Goal: Information Seeking & Learning: Learn about a topic

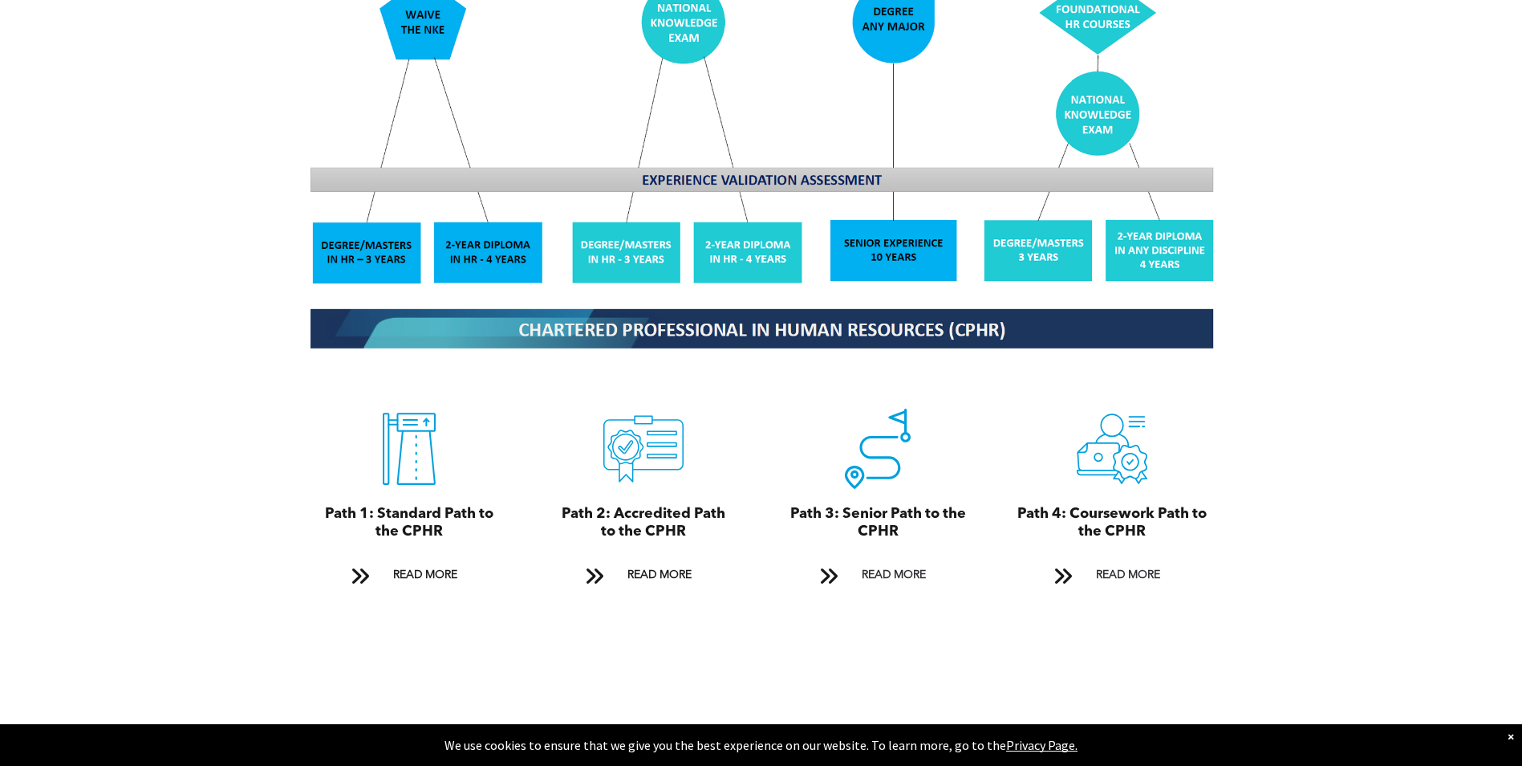
scroll to position [1605, 0]
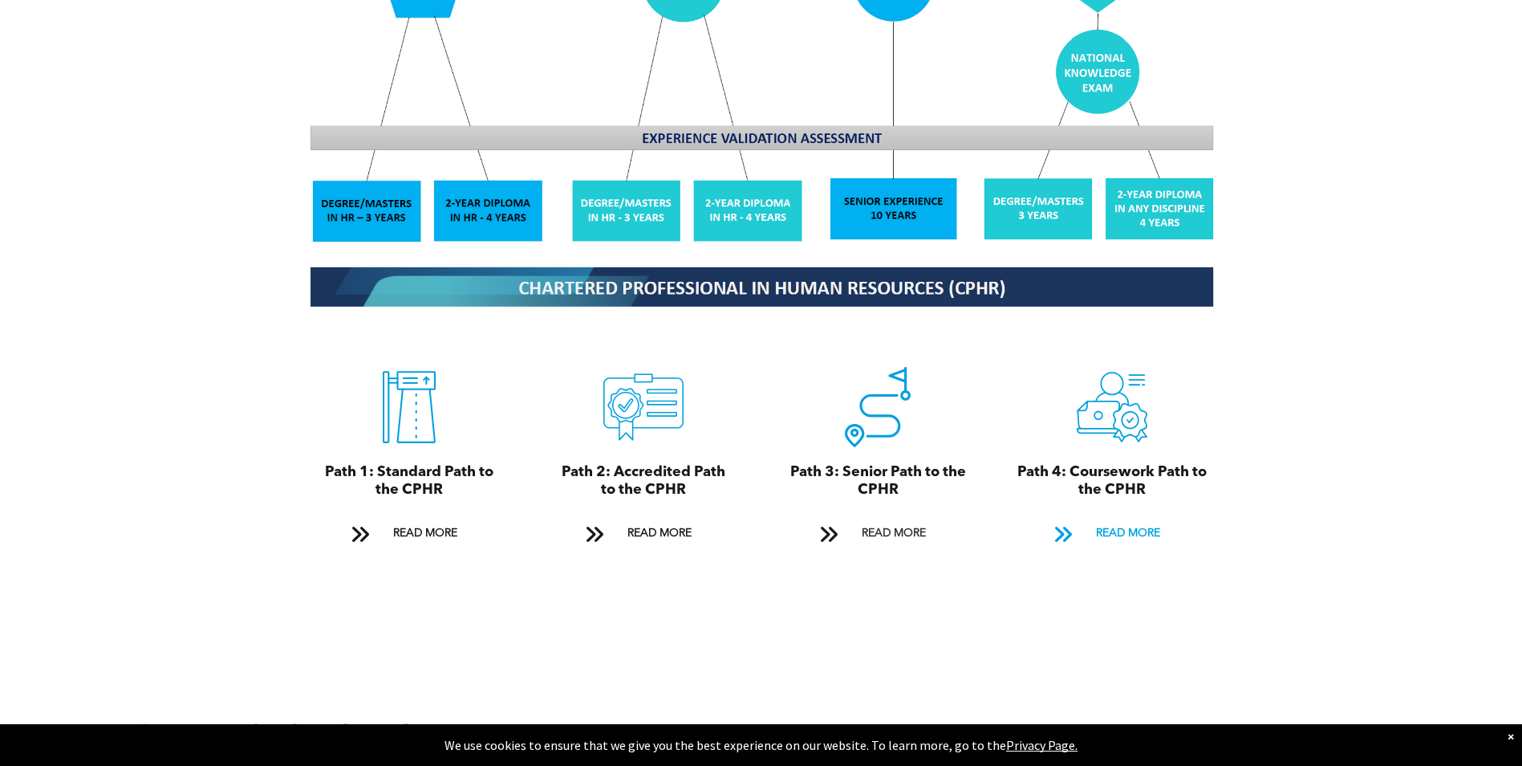
click at [1104, 518] on span "READ MORE" at bounding box center [1128, 533] width 75 height 30
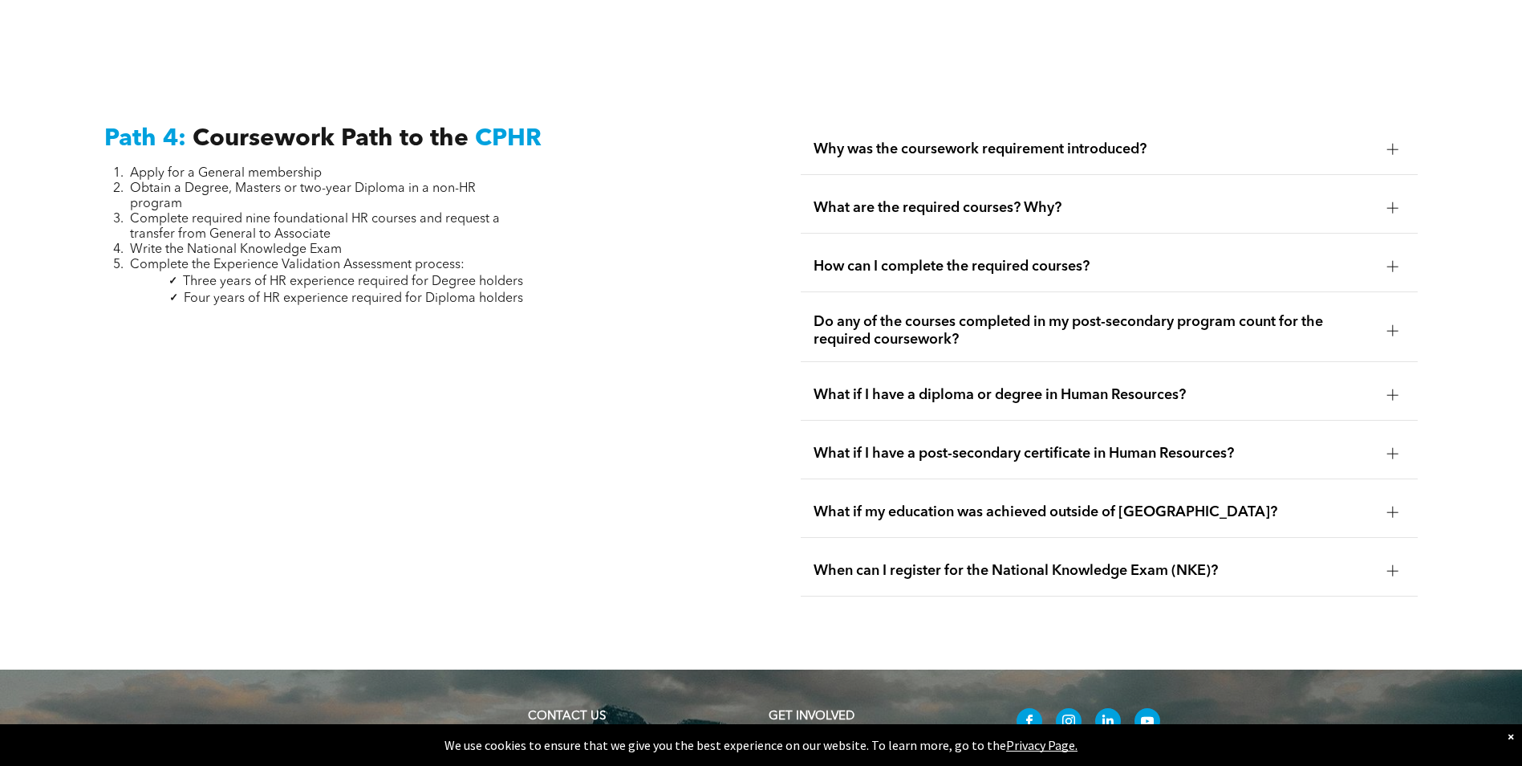
scroll to position [4764, 0]
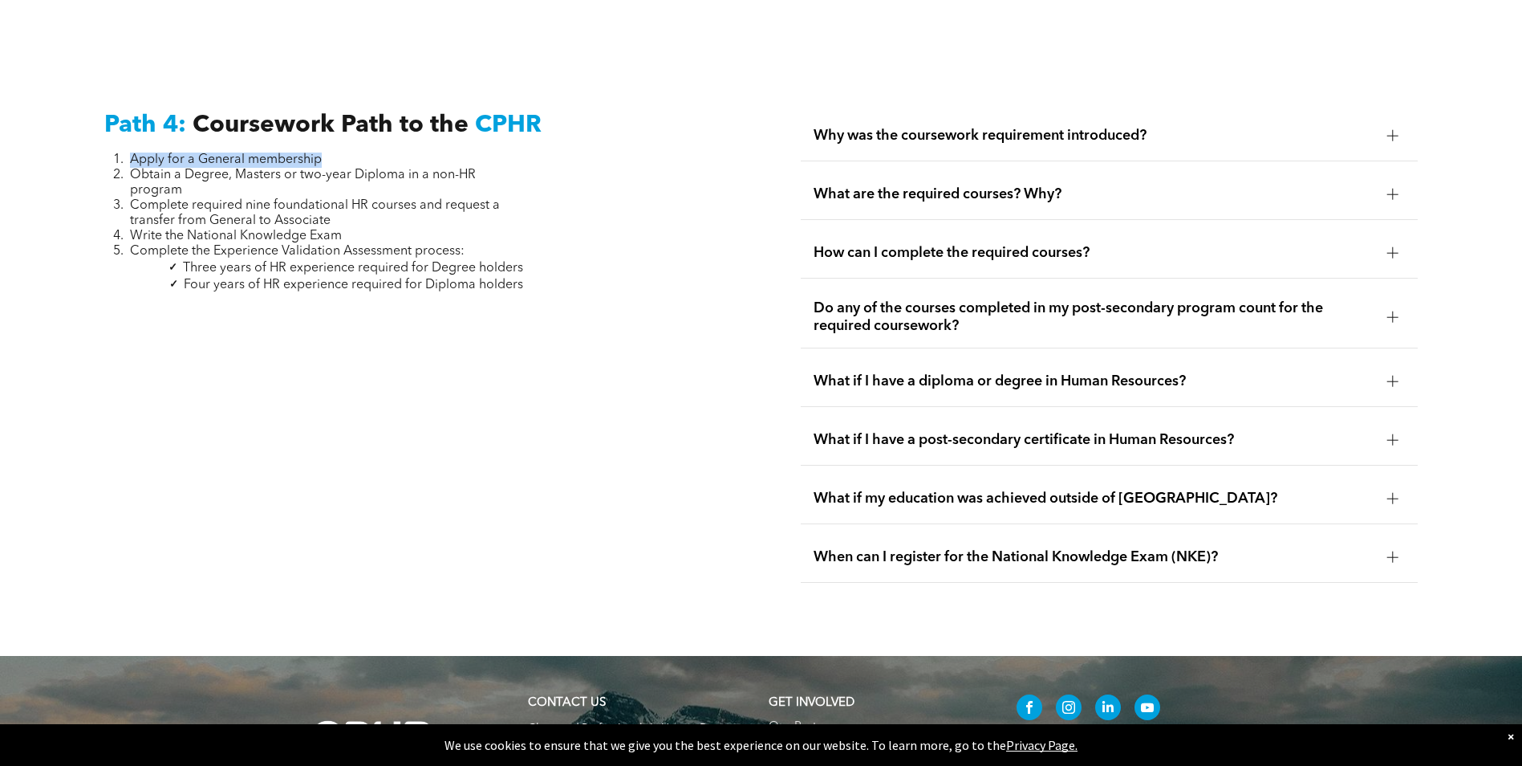
drag, startPoint x: 340, startPoint y: 116, endPoint x: 70, endPoint y: 116, distance: 270.4
click at [70, 116] on div "Path 4: Coursework Path to the CPHR Apply for a General membership Obtain a Deg…" at bounding box center [761, 346] width 1522 height 619
drag, startPoint x: 70, startPoint y: 116, endPoint x: 221, endPoint y: 140, distance: 153.7
click at [221, 169] on span "Obtain a Degree, Masters or two-year Diploma in a non-HR program" at bounding box center [303, 183] width 346 height 28
click at [1386, 428] on div at bounding box center [1393, 440] width 24 height 24
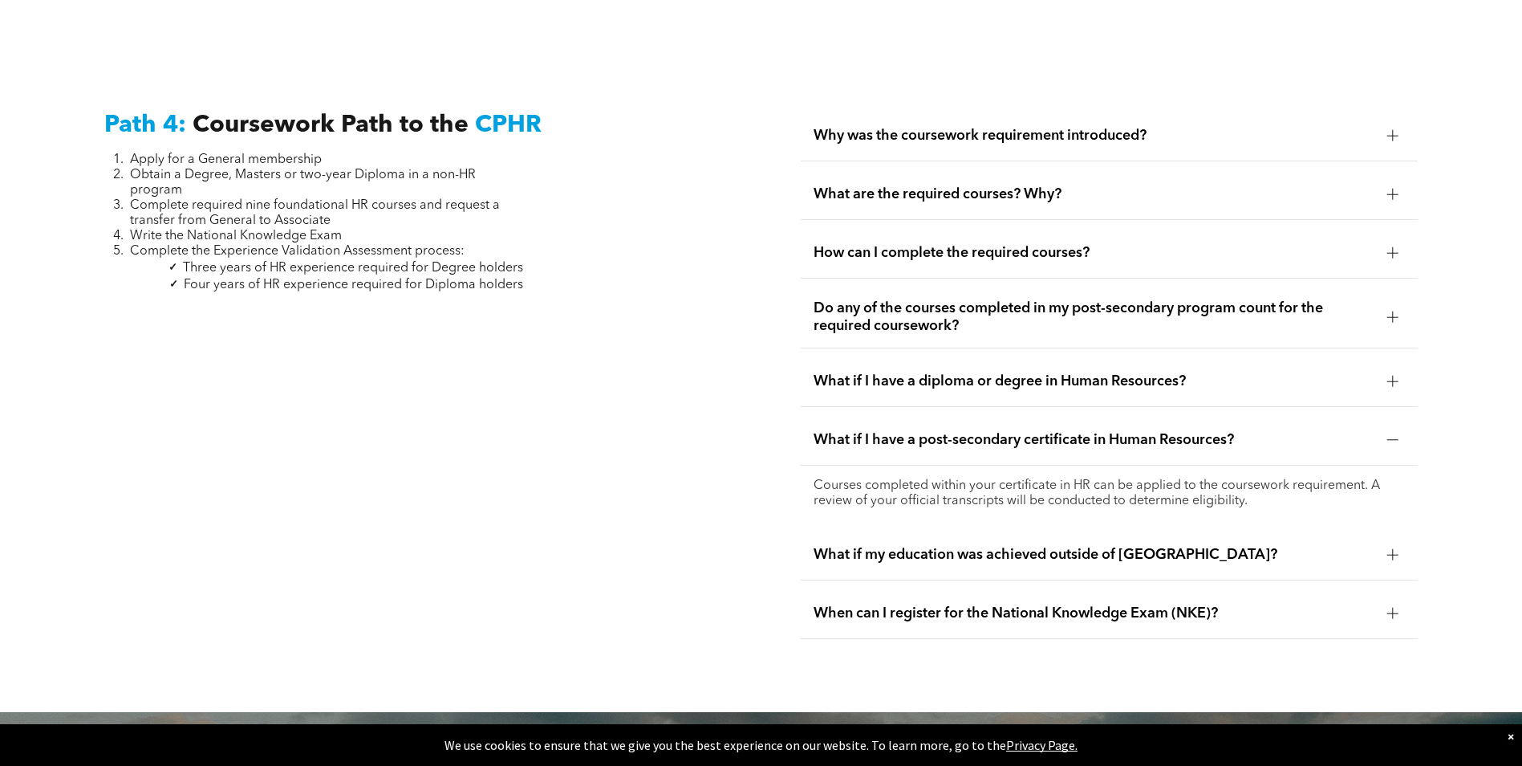
drag, startPoint x: 1278, startPoint y: 469, endPoint x: 793, endPoint y: 438, distance: 485.7
click at [793, 438] on div "Why was the coursework requirement introduced? CPHR Canada implemented the cour…" at bounding box center [1109, 375] width 643 height 554
drag, startPoint x: 296, startPoint y: 143, endPoint x: 380, endPoint y: 157, distance: 84.7
click at [380, 168] on li "Obtain a Degree, Masters or two-year Diploma in a non-HR program" at bounding box center [326, 183] width 393 height 30
drag, startPoint x: 380, startPoint y: 157, endPoint x: 342, endPoint y: 179, distance: 43.5
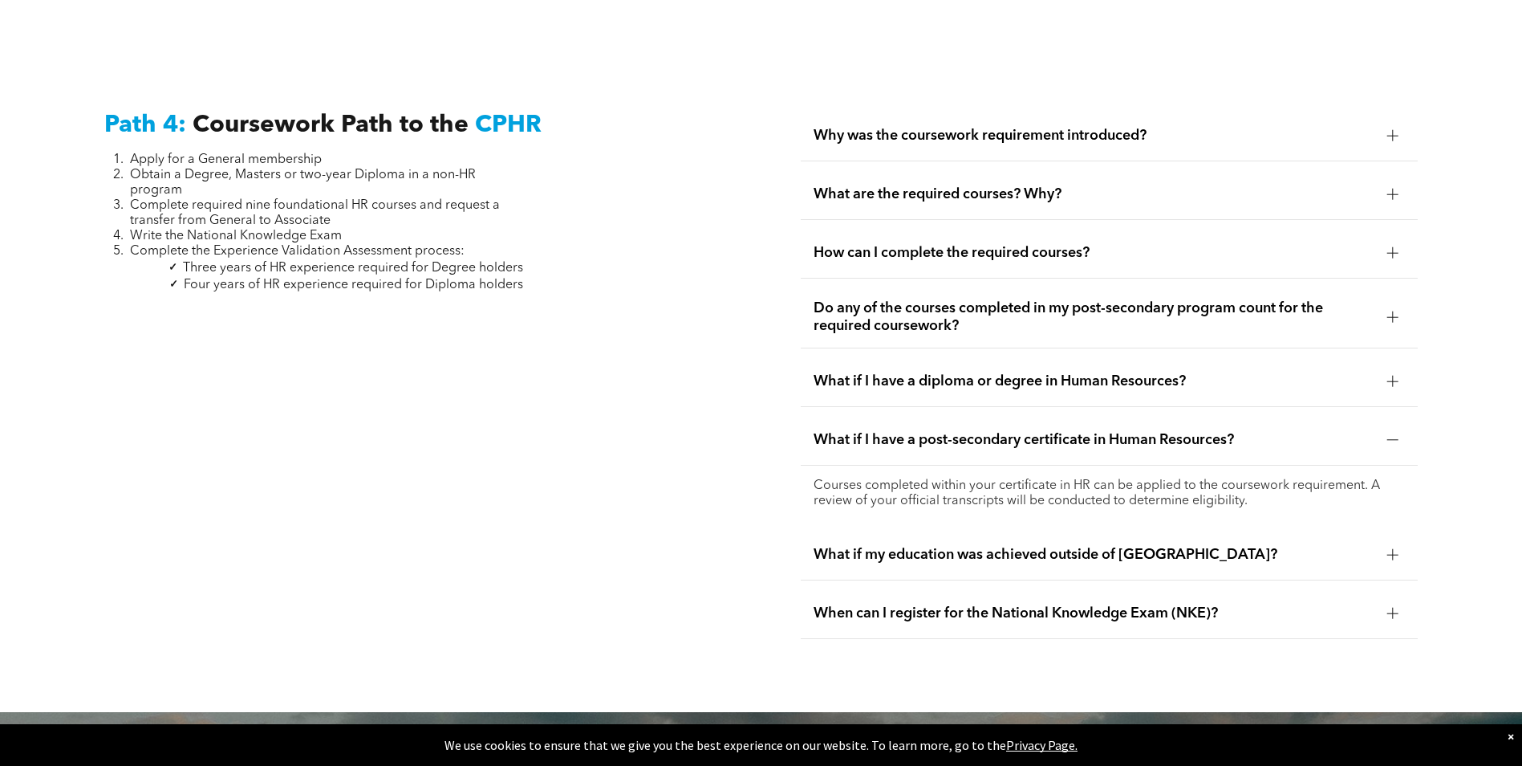
click at [342, 198] on li "Complete required nine foundational HR courses and request a transfer from Gene…" at bounding box center [326, 213] width 393 height 30
drag, startPoint x: 339, startPoint y: 185, endPoint x: 129, endPoint y: 166, distance: 210.3
click at [130, 198] on li "Complete required nine foundational HR courses and request a transfer from Gene…" at bounding box center [326, 213] width 393 height 30
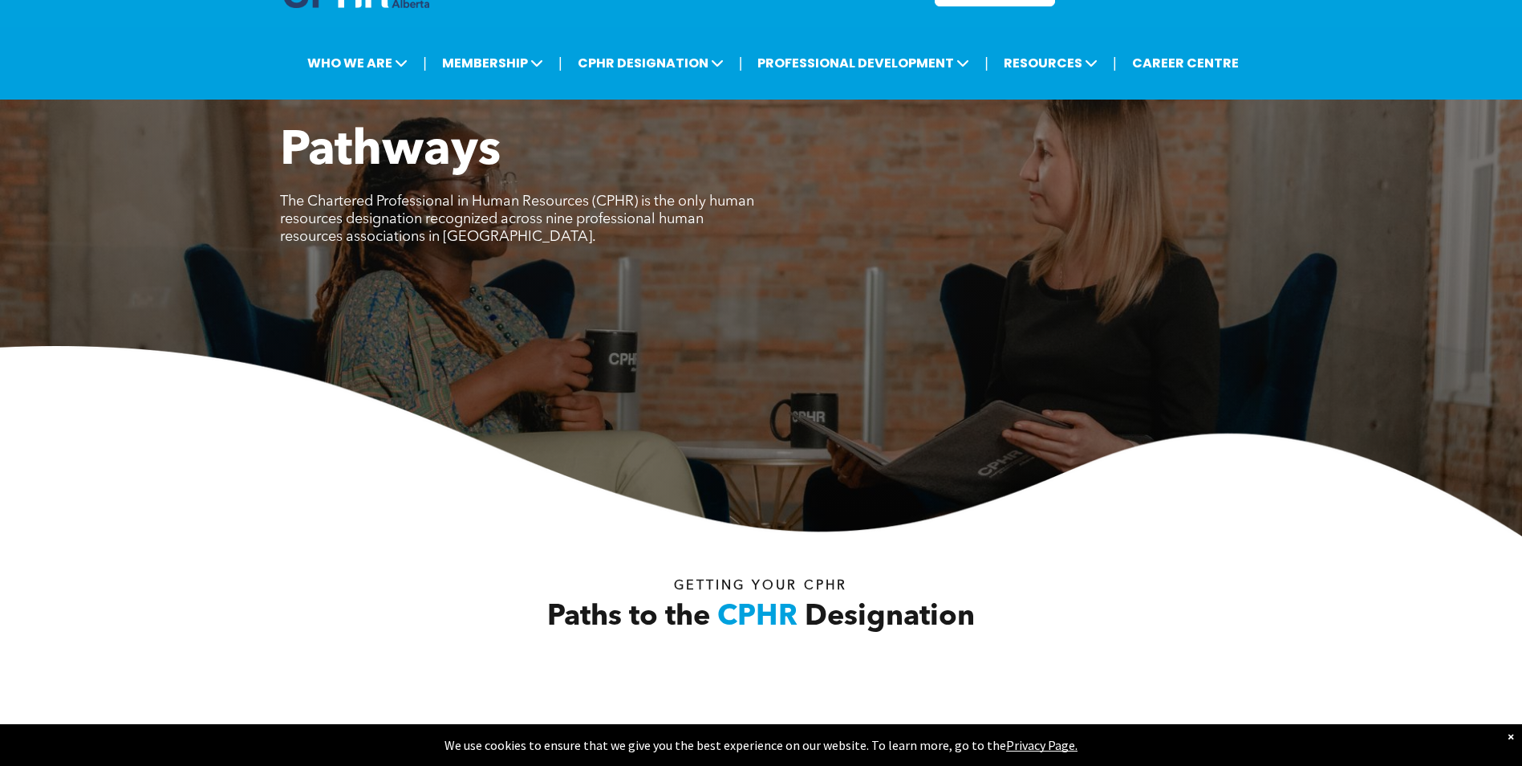
scroll to position [0, 0]
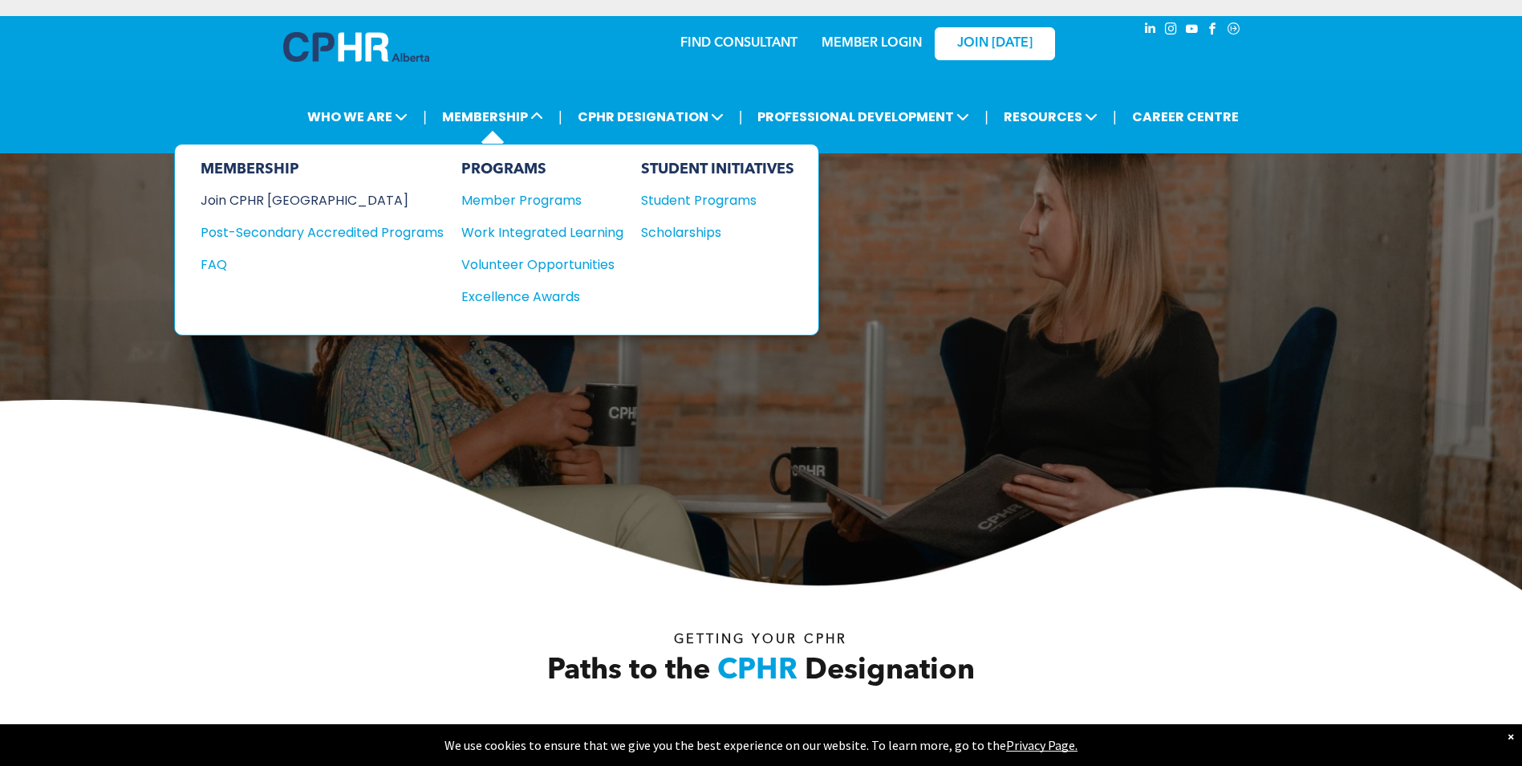
click at [281, 192] on div "Join CPHR [GEOGRAPHIC_DATA]" at bounding box center [310, 200] width 219 height 20
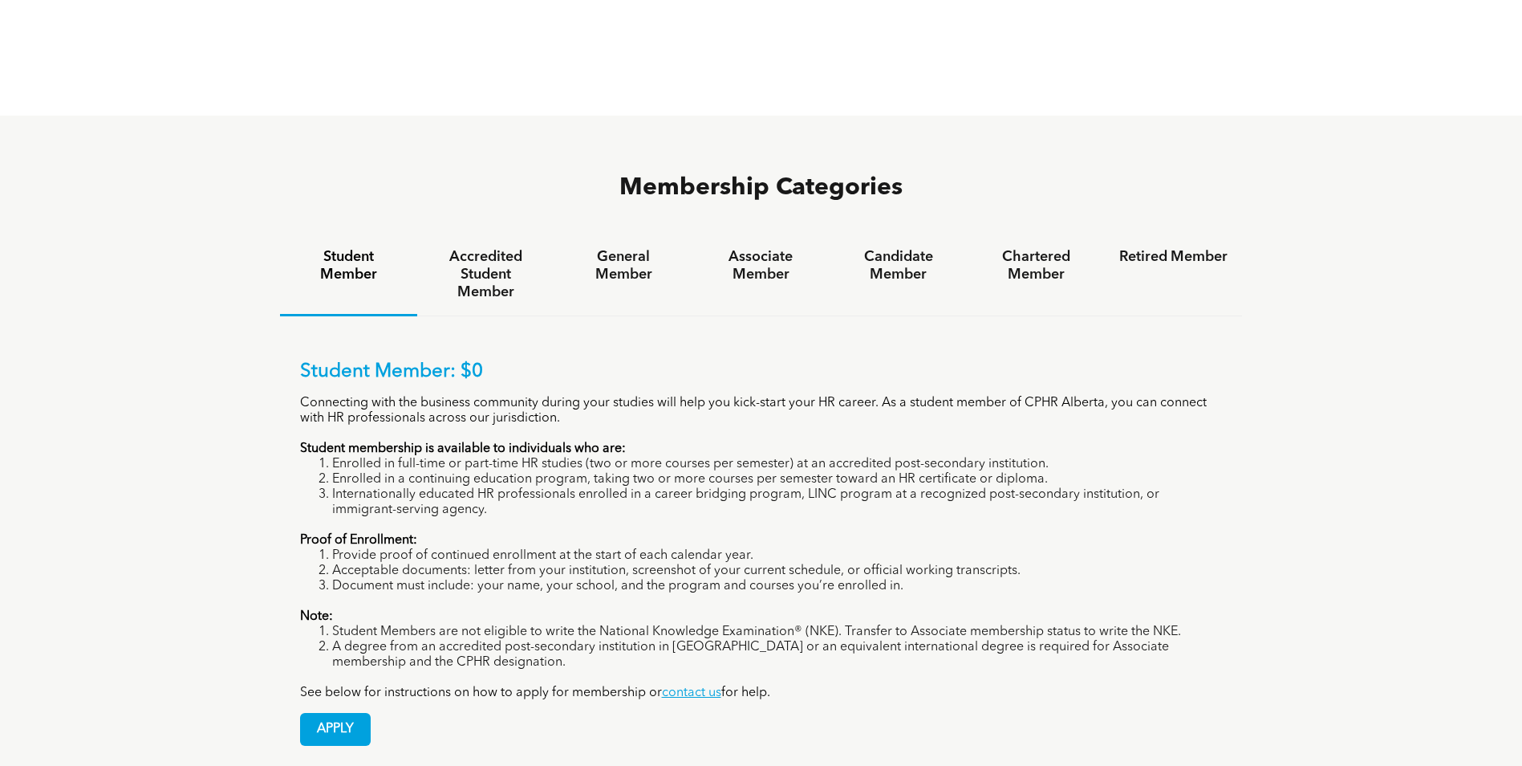
scroll to position [1043, 0]
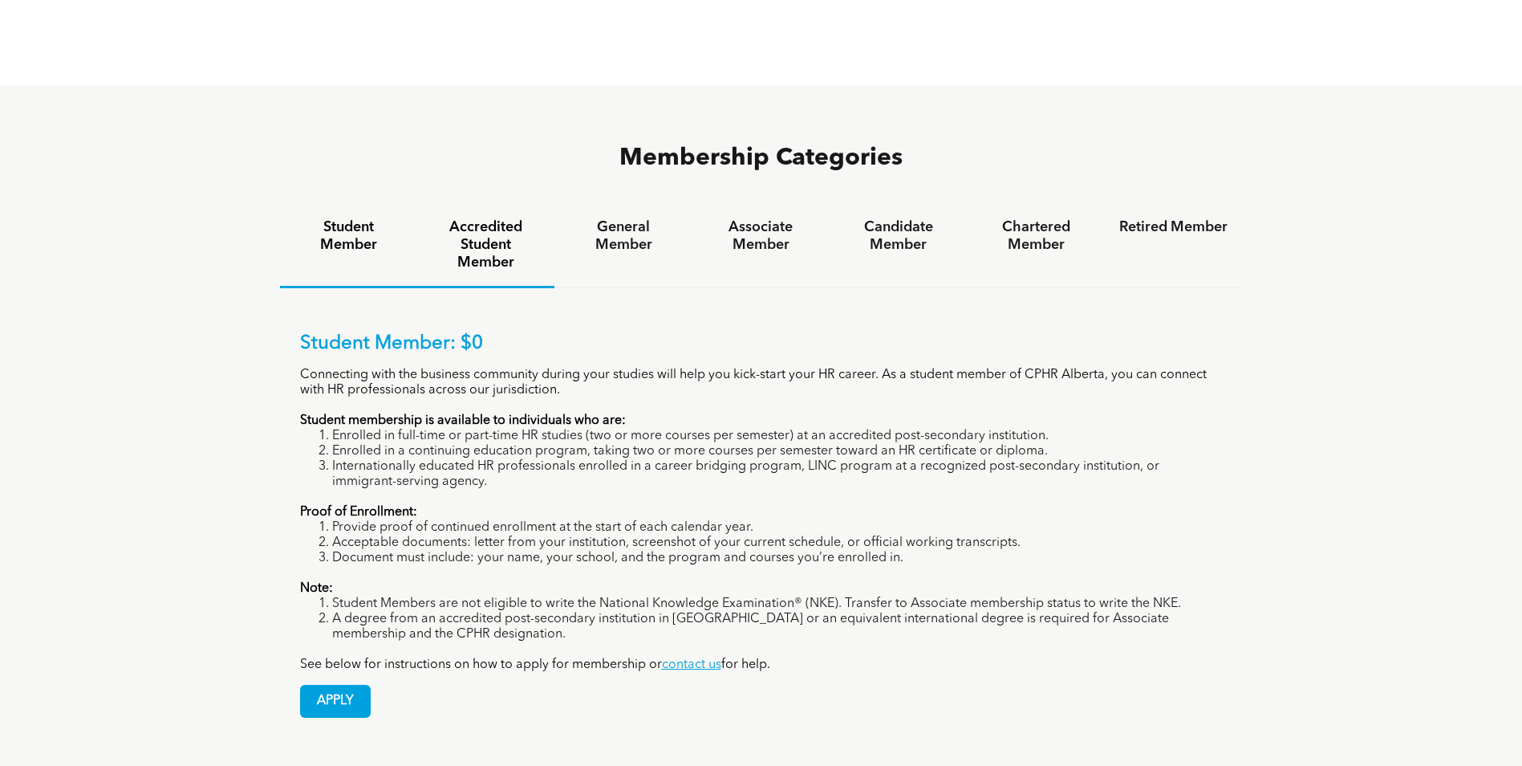
click at [482, 218] on h4 "Accredited Student Member" at bounding box center [486, 244] width 108 height 53
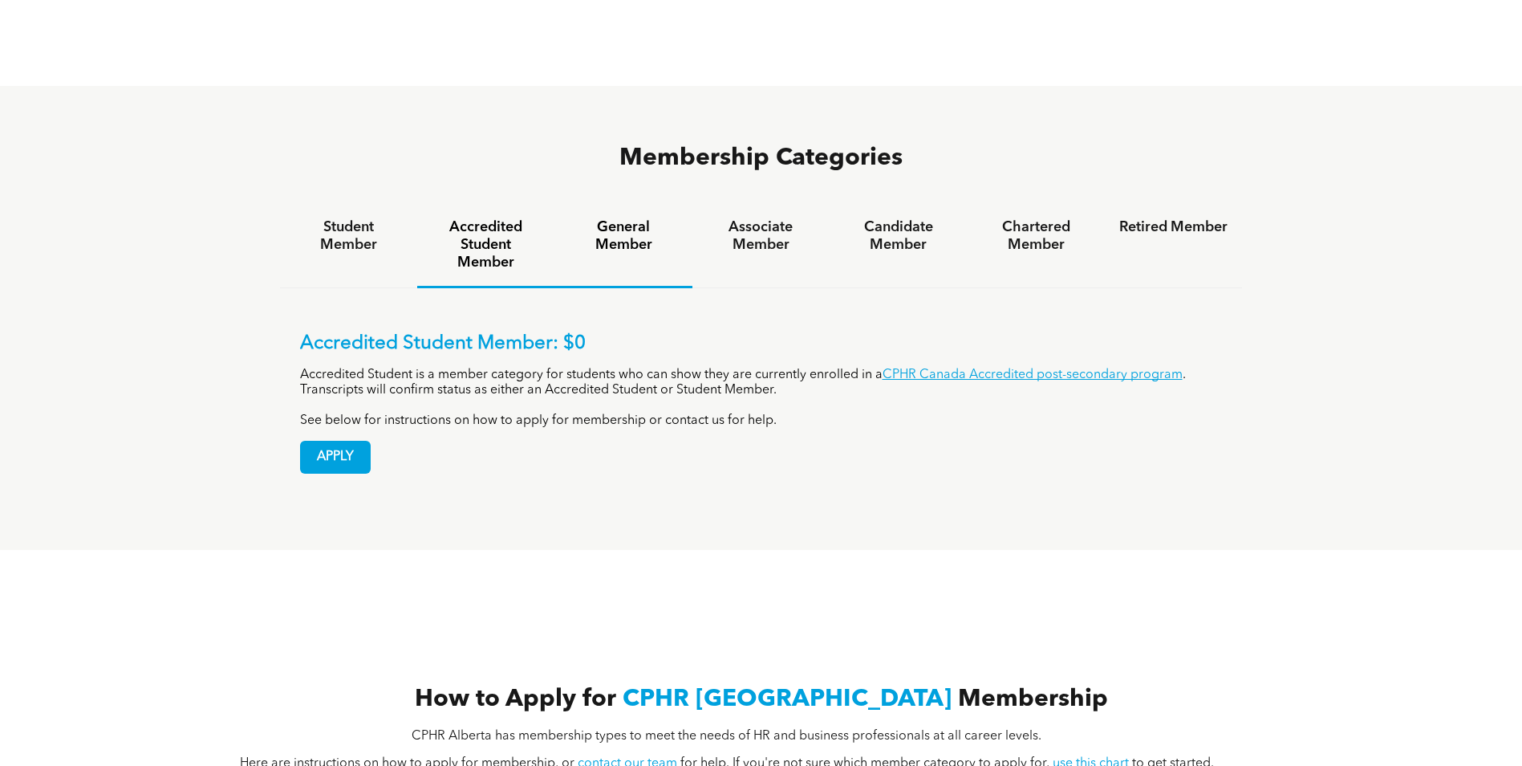
click at [615, 218] on h4 "General Member" at bounding box center [623, 235] width 108 height 35
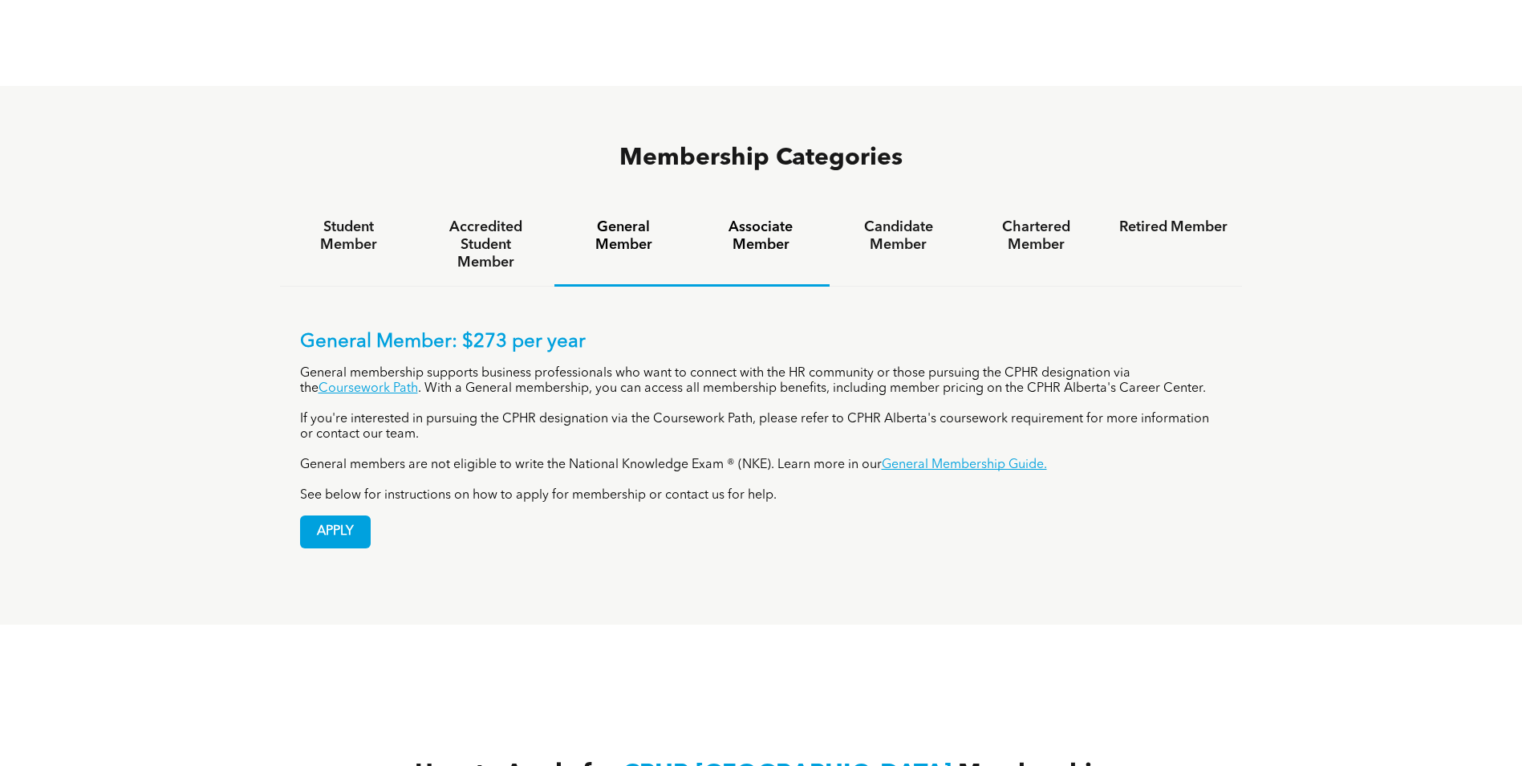
click at [764, 218] on h4 "Associate Member" at bounding box center [761, 235] width 108 height 35
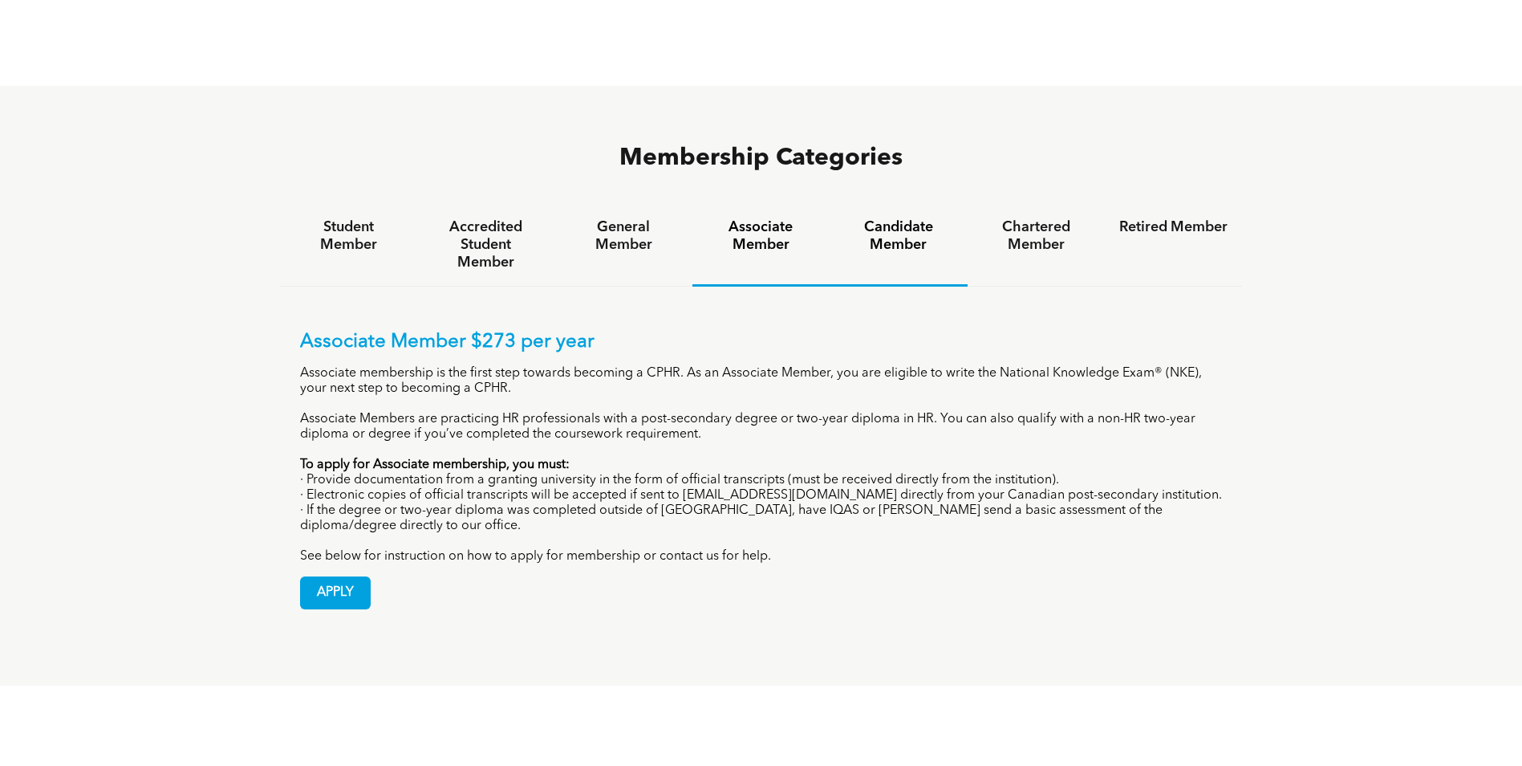
click at [863, 218] on h4 "Candidate Member" at bounding box center [898, 235] width 108 height 35
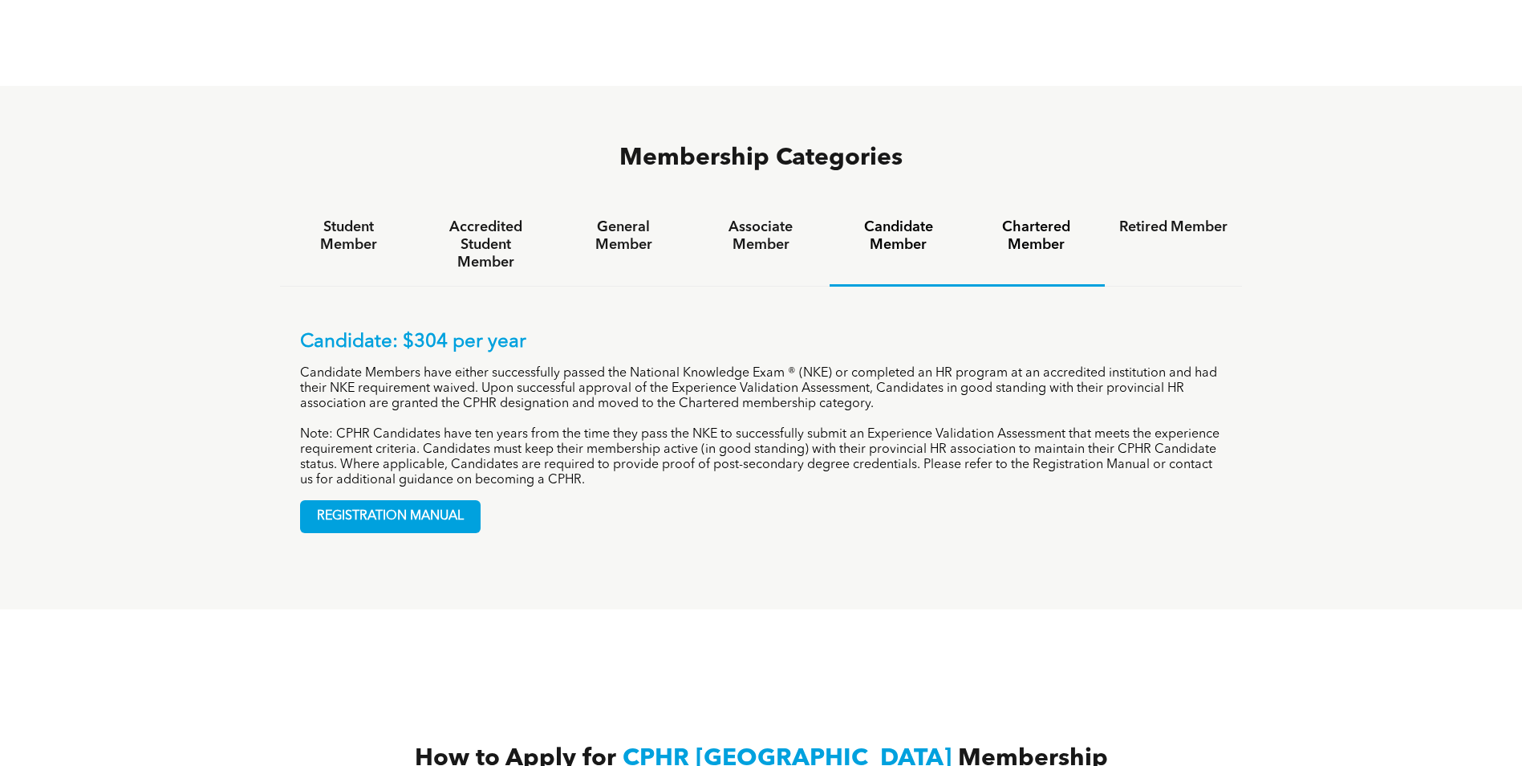
click at [1014, 218] on h4 "Chartered Member" at bounding box center [1036, 235] width 108 height 35
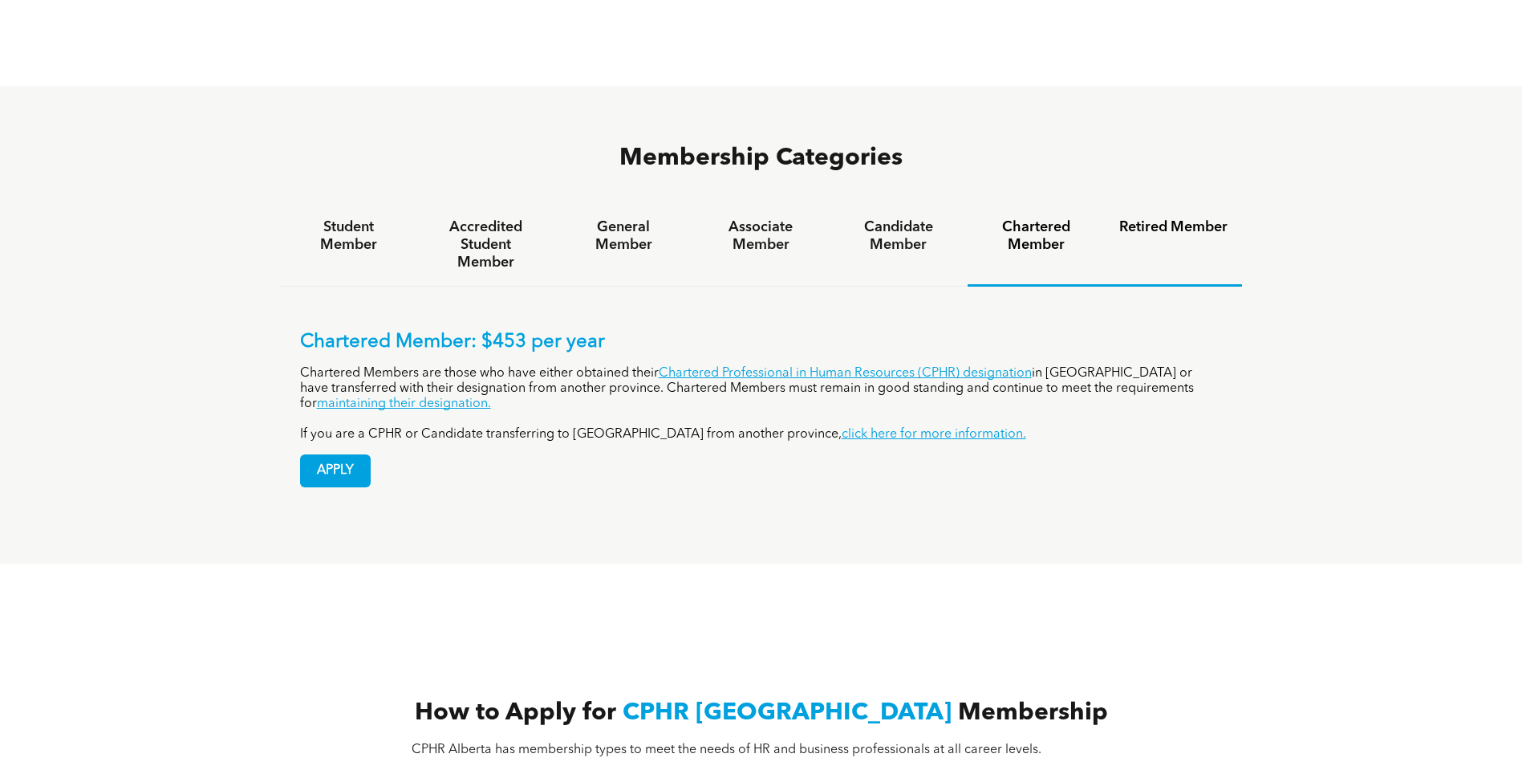
click at [1185, 218] on h4 "Retired Member" at bounding box center [1173, 227] width 108 height 18
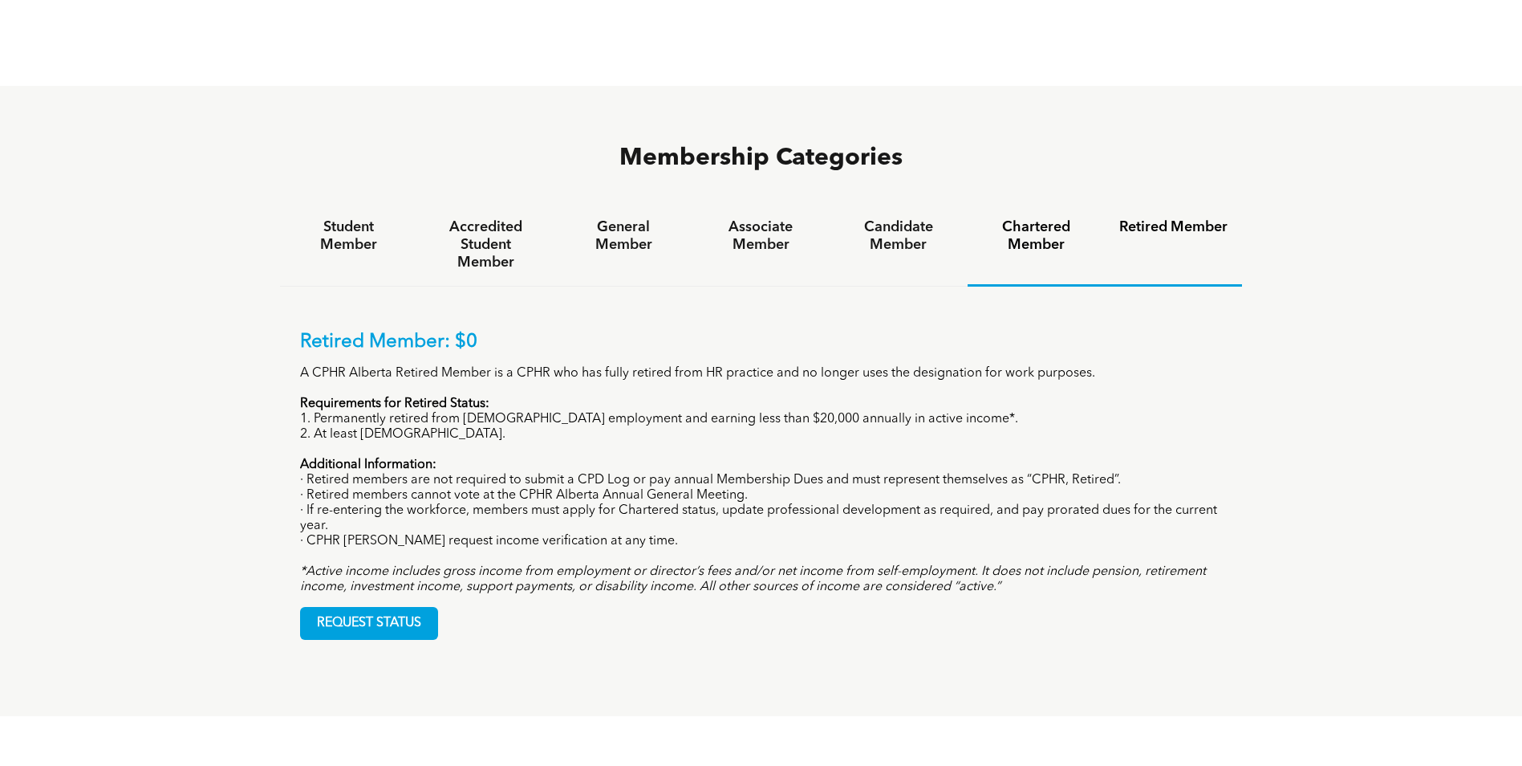
click at [1014, 204] on div "Chartered Member" at bounding box center [1036, 245] width 137 height 83
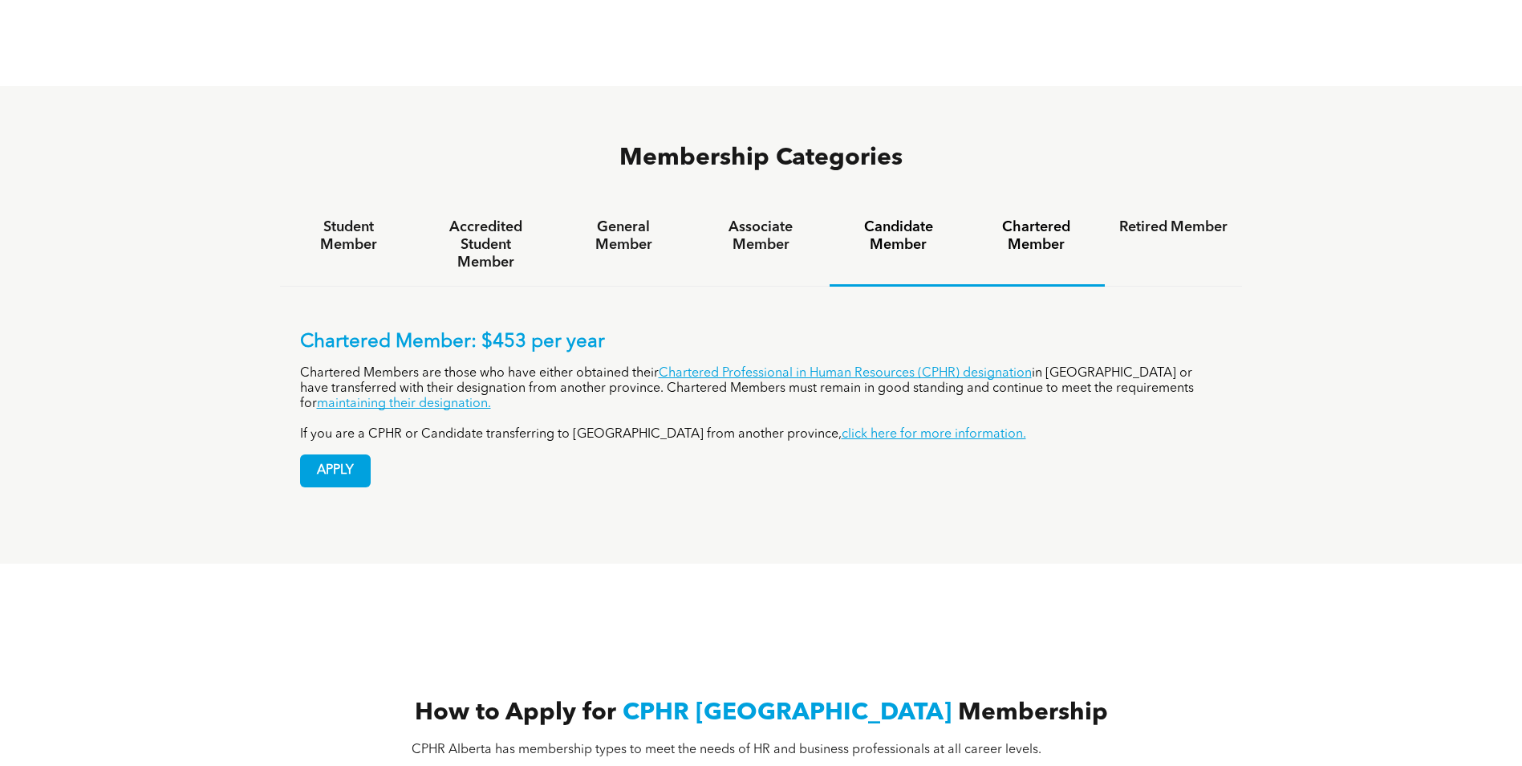
click at [926, 218] on h4 "Candidate Member" at bounding box center [898, 235] width 108 height 35
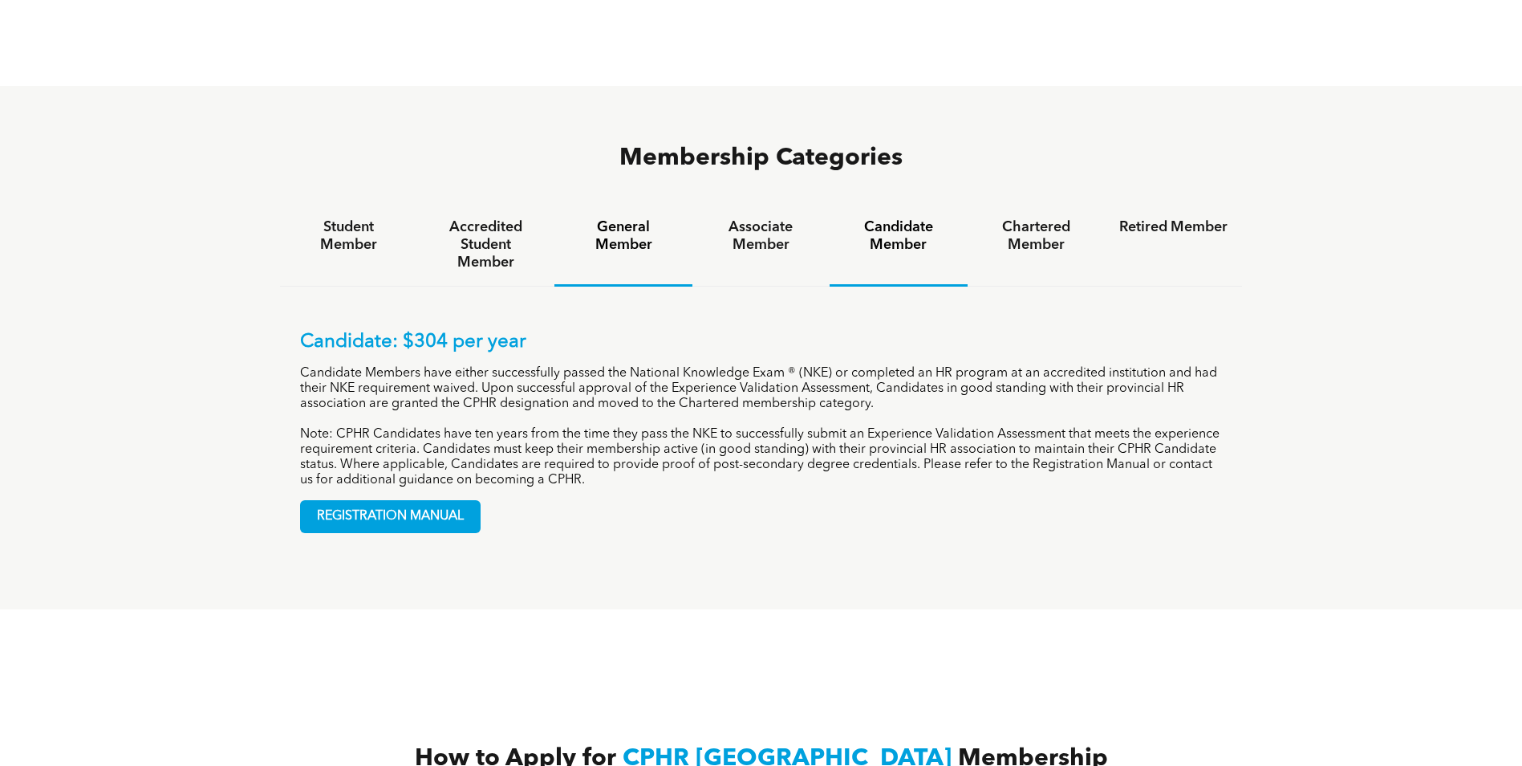
click at [609, 218] on h4 "General Member" at bounding box center [623, 235] width 108 height 35
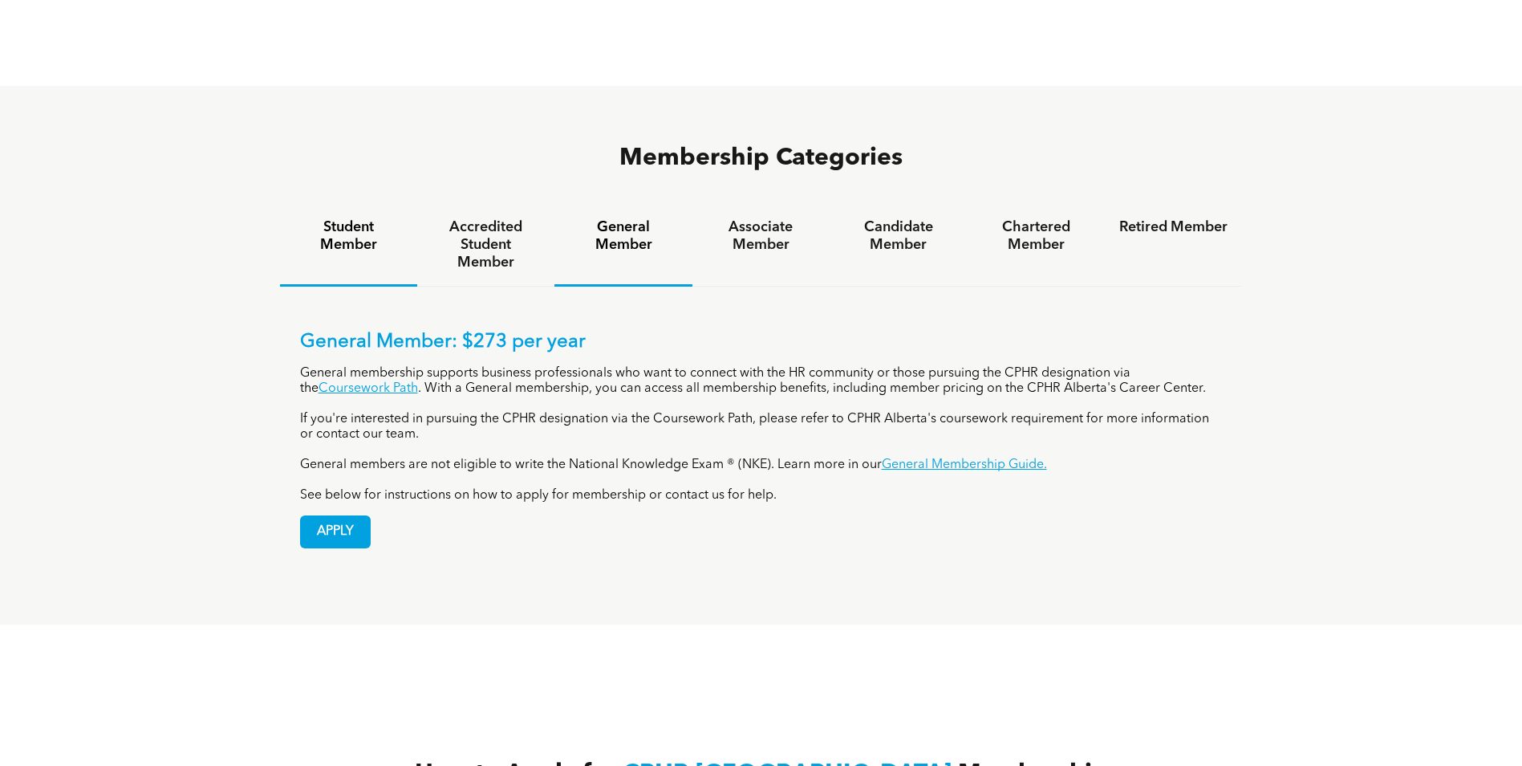
click at [339, 218] on h4 "Student Member" at bounding box center [349, 235] width 108 height 35
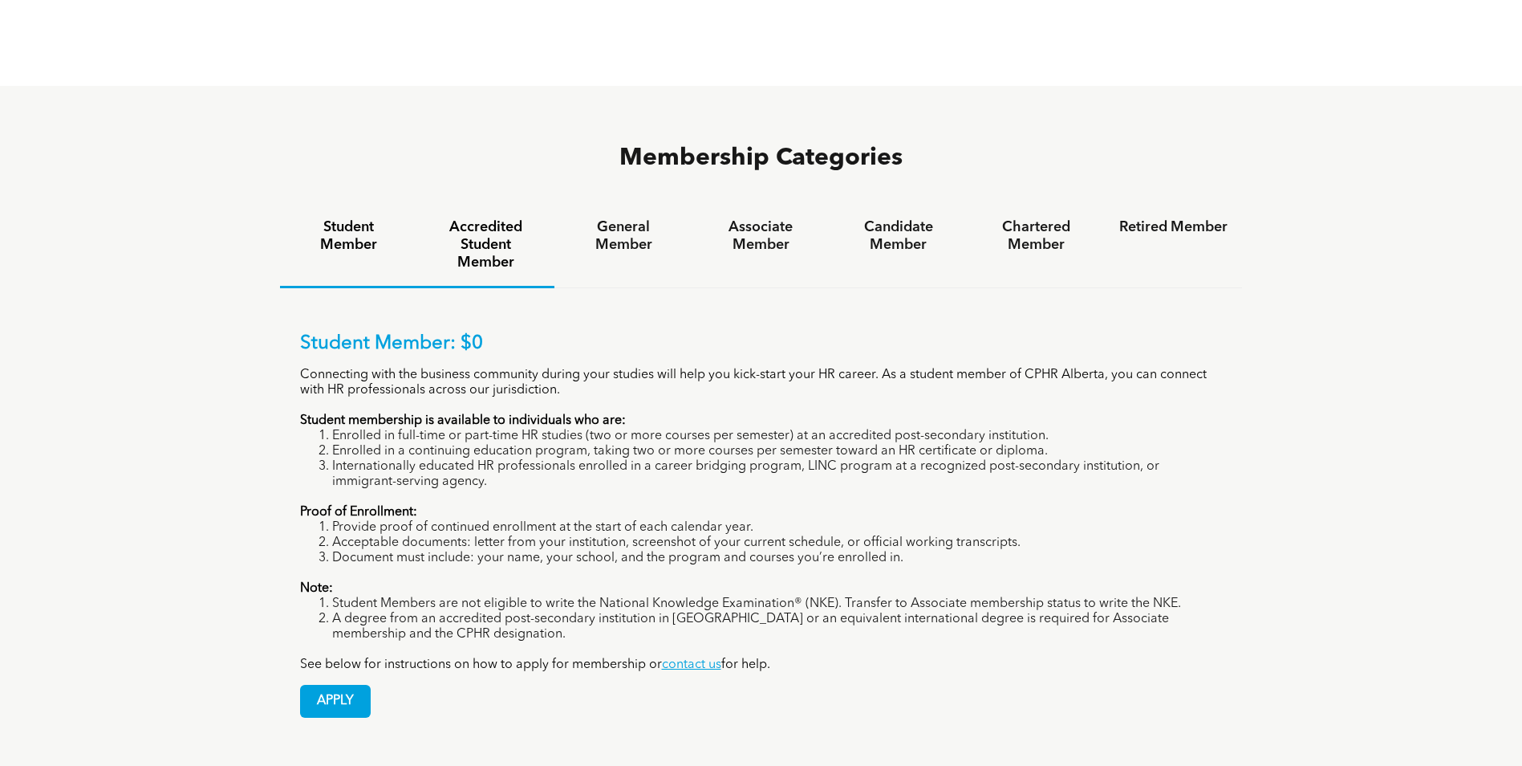
click at [485, 218] on h4 "Accredited Student Member" at bounding box center [486, 244] width 108 height 53
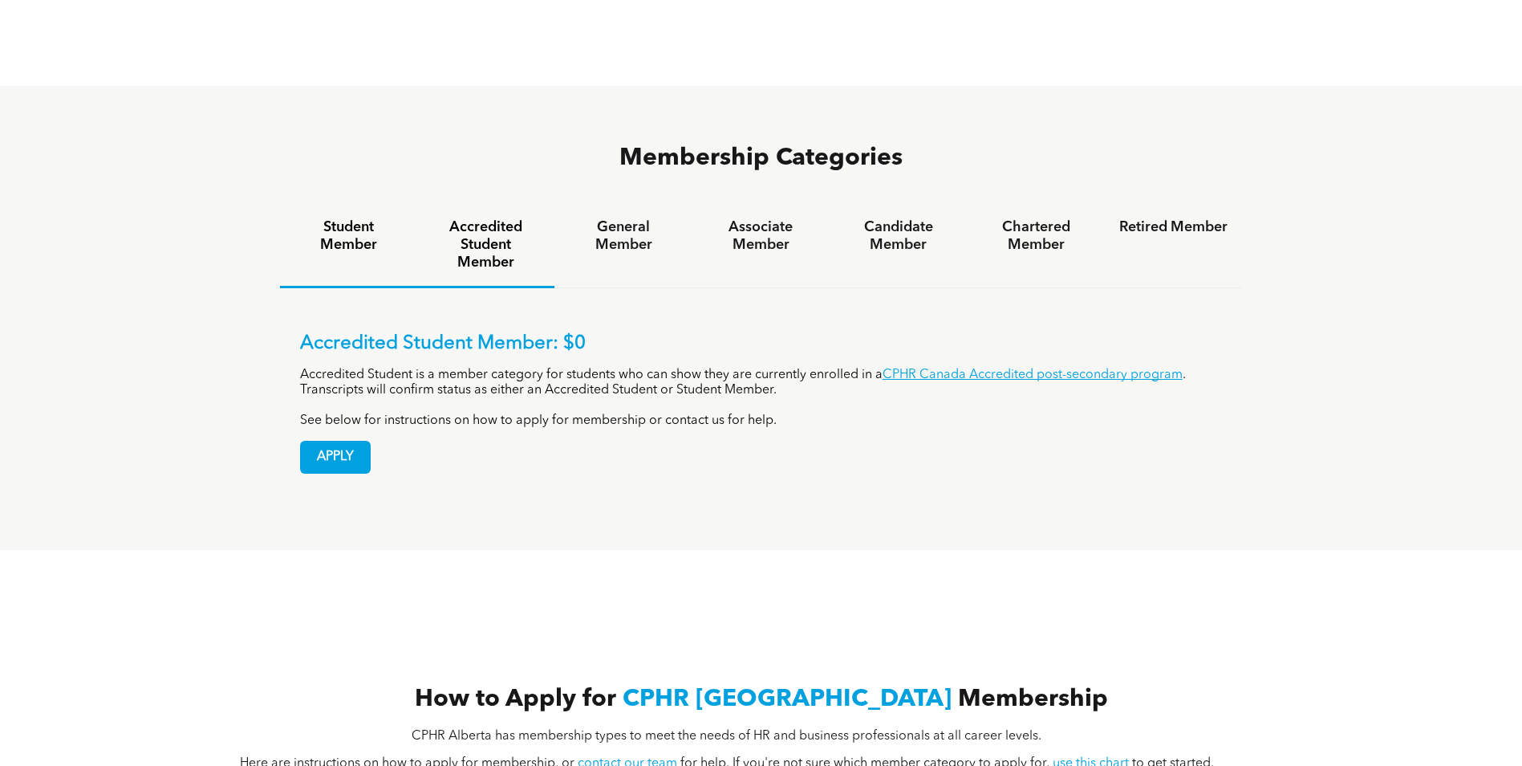
click at [361, 208] on div "Student Member" at bounding box center [348, 246] width 137 height 84
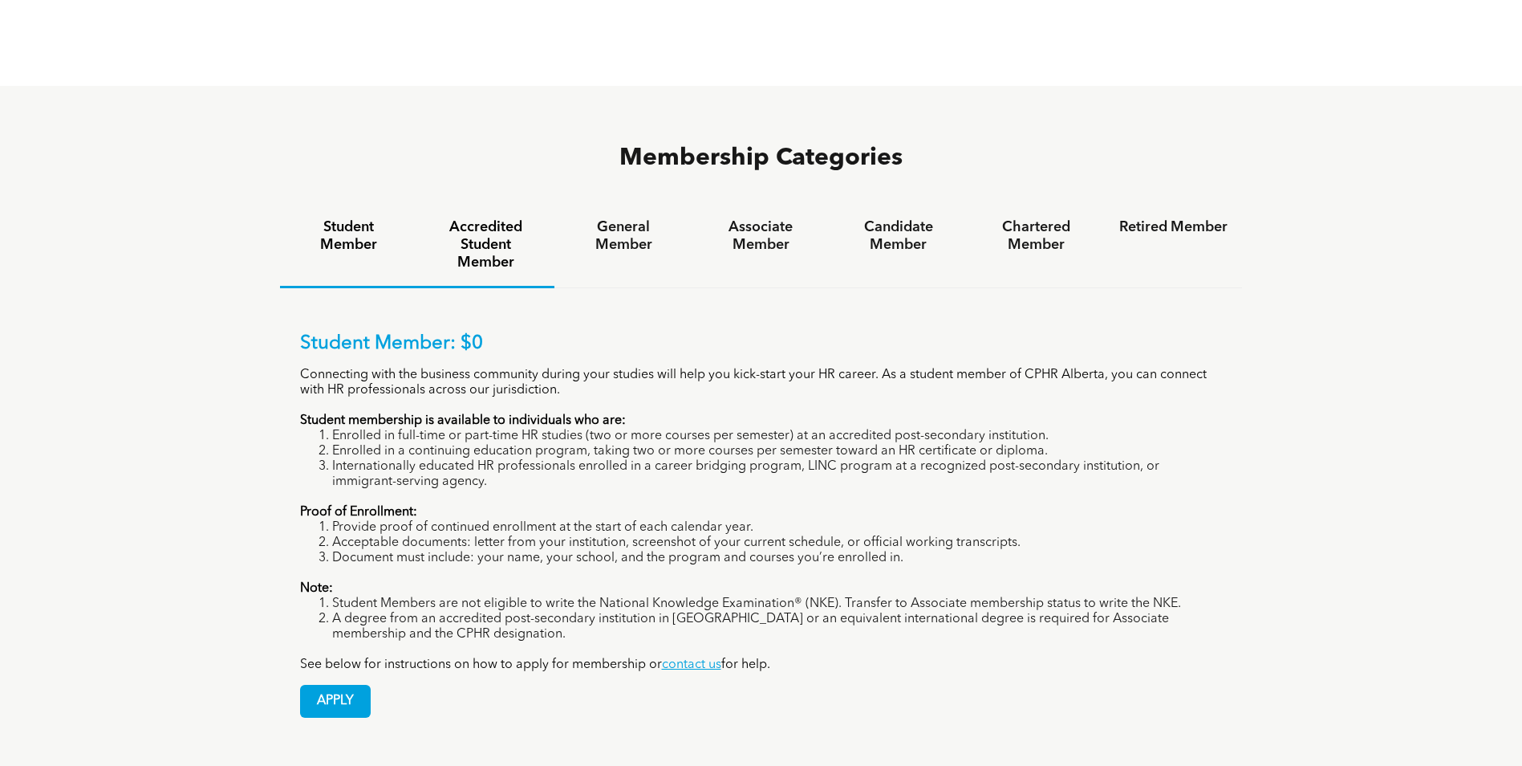
click at [489, 218] on h4 "Accredited Student Member" at bounding box center [486, 244] width 108 height 53
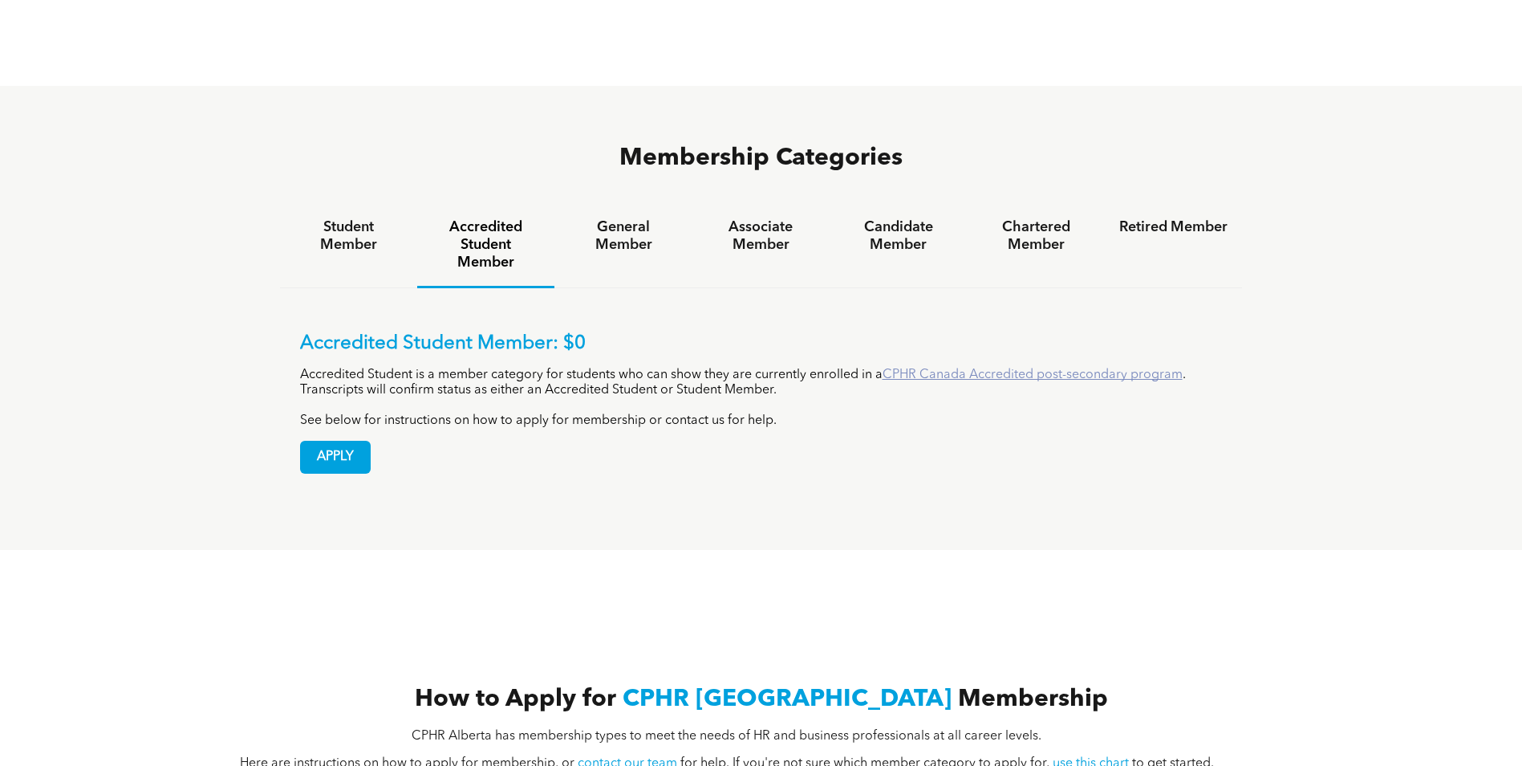
click at [940, 368] on link "CPHR Canada Accredited post-secondary program" at bounding box center [1033, 374] width 300 height 13
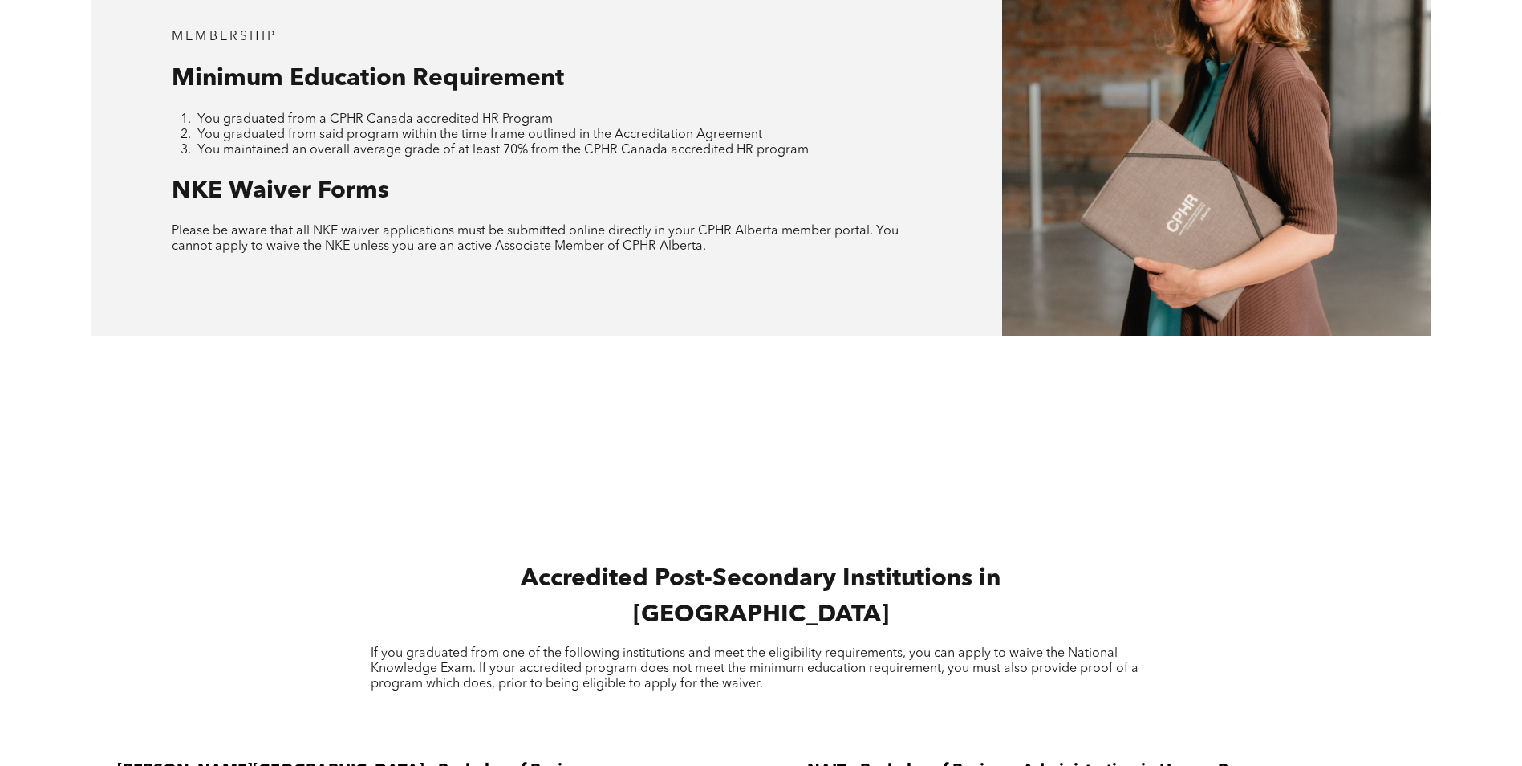
scroll to position [2247, 0]
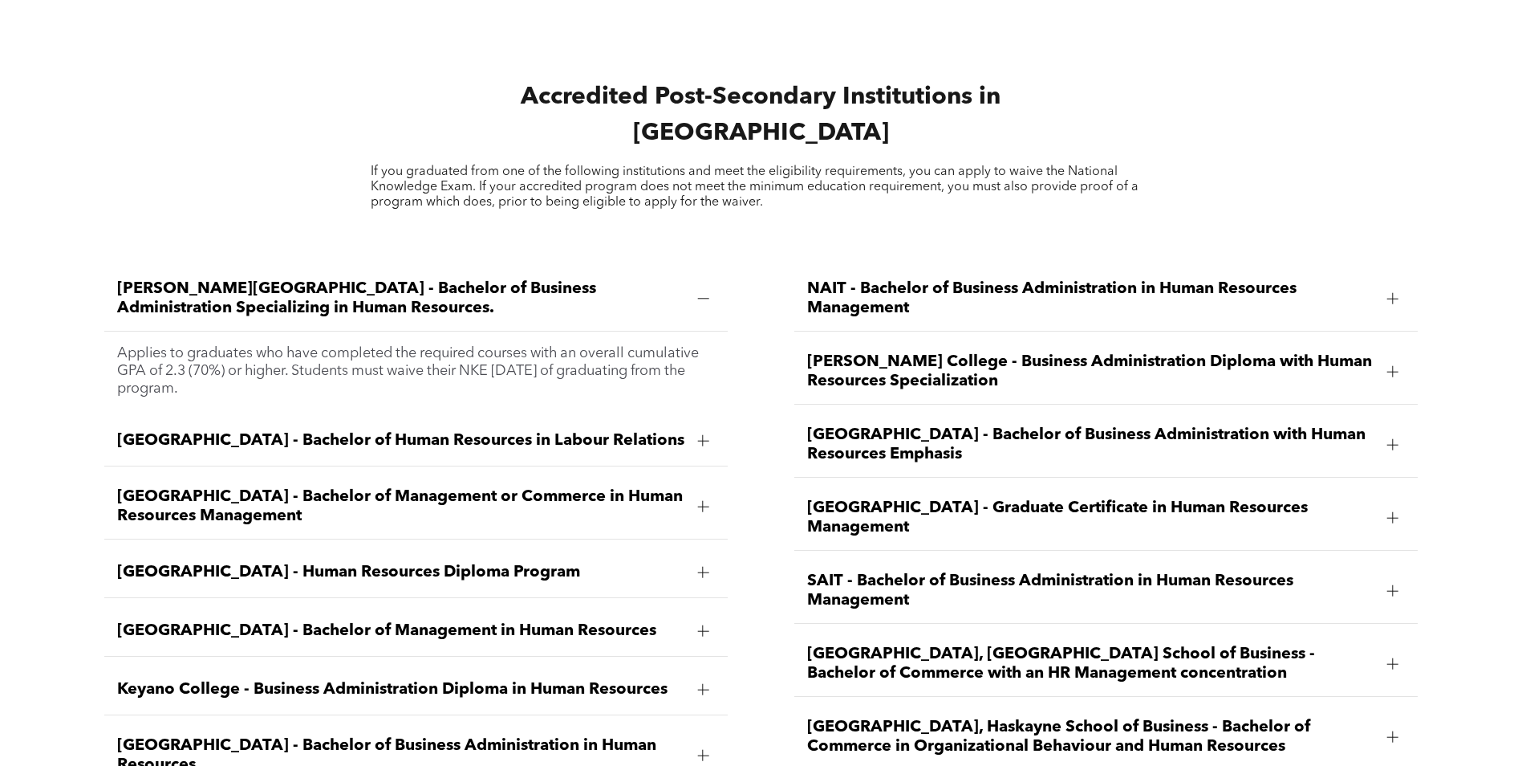
click at [698, 429] on div at bounding box center [703, 441] width 24 height 24
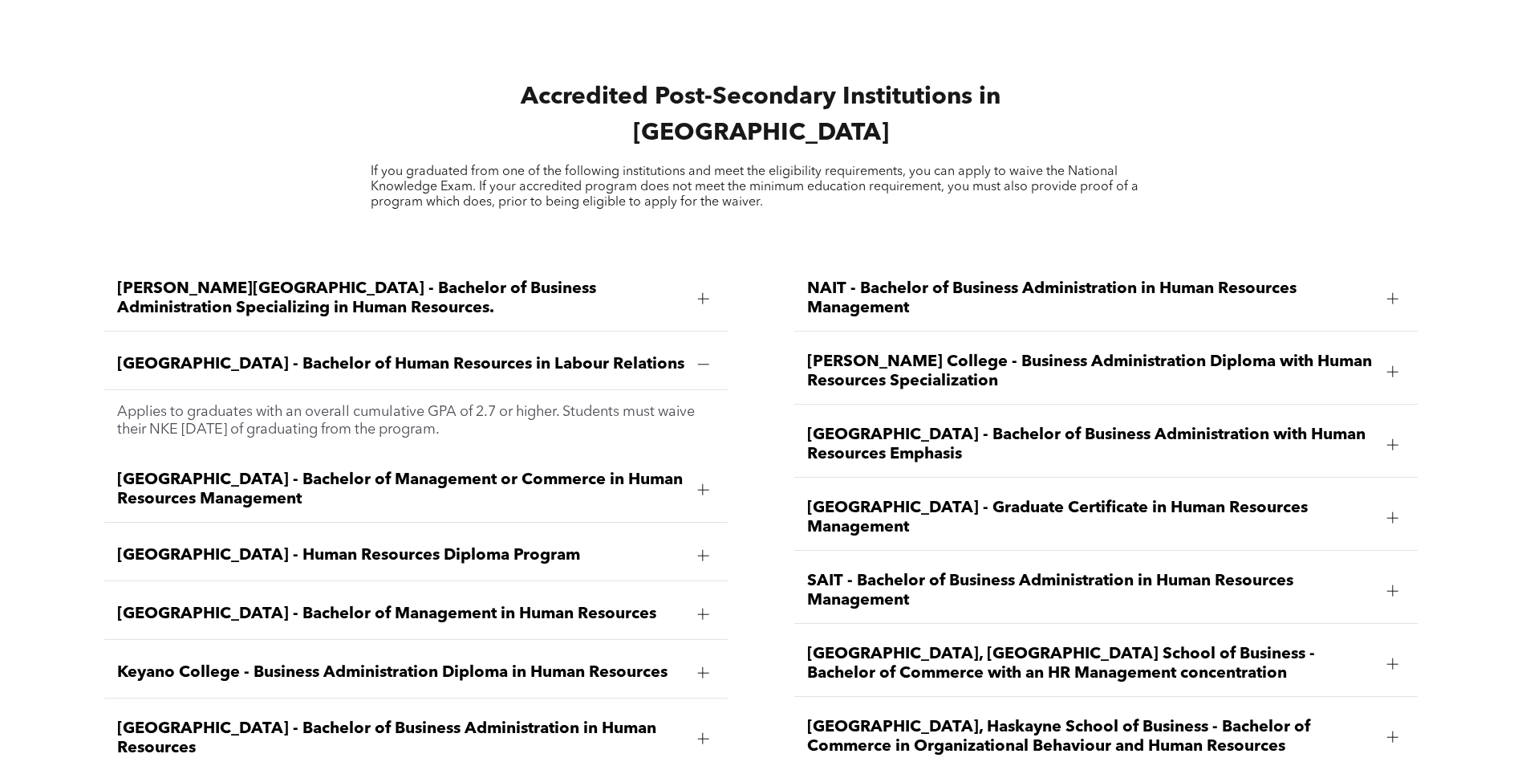
click at [712, 477] on div at bounding box center [703, 489] width 24 height 24
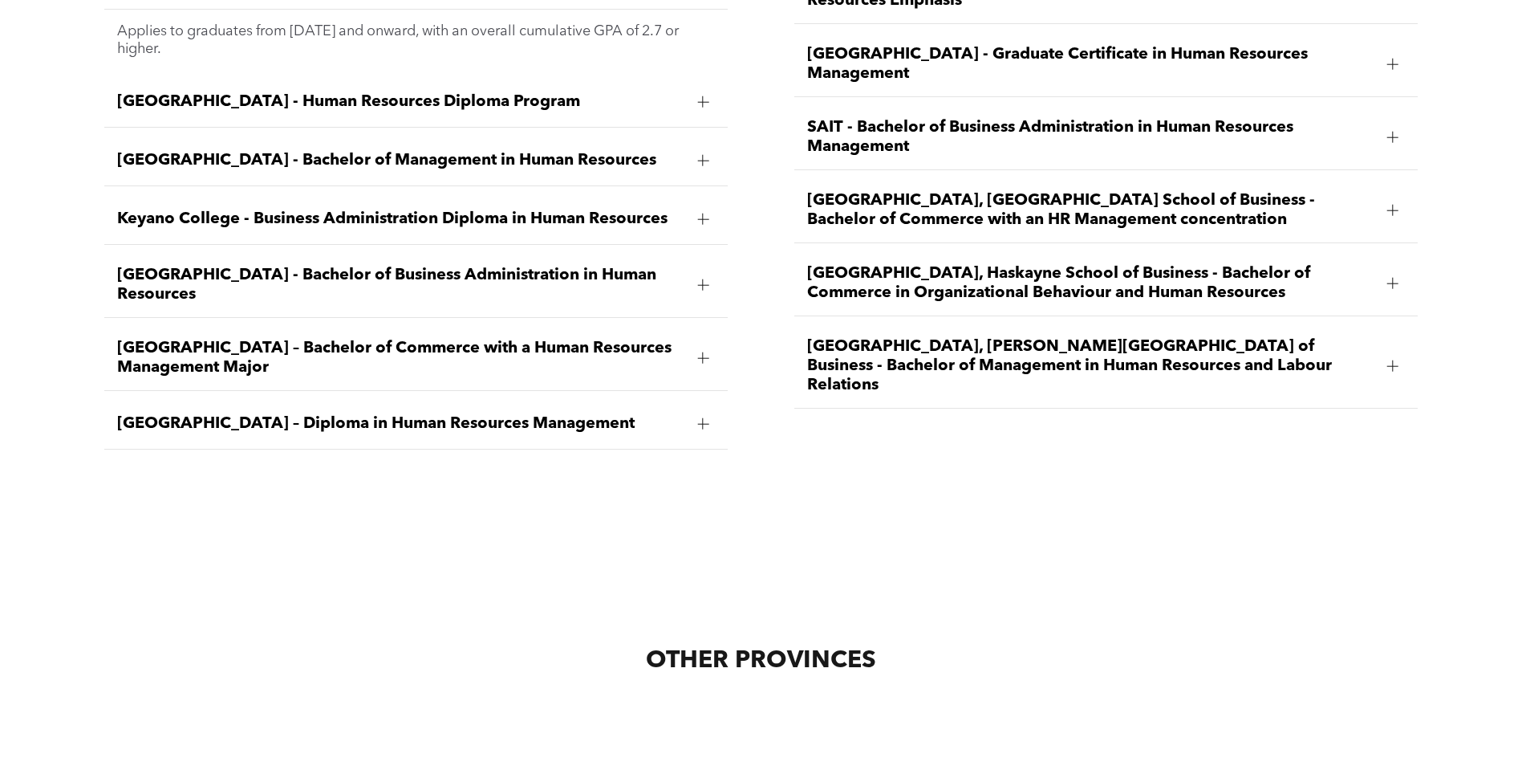
scroll to position [2728, 0]
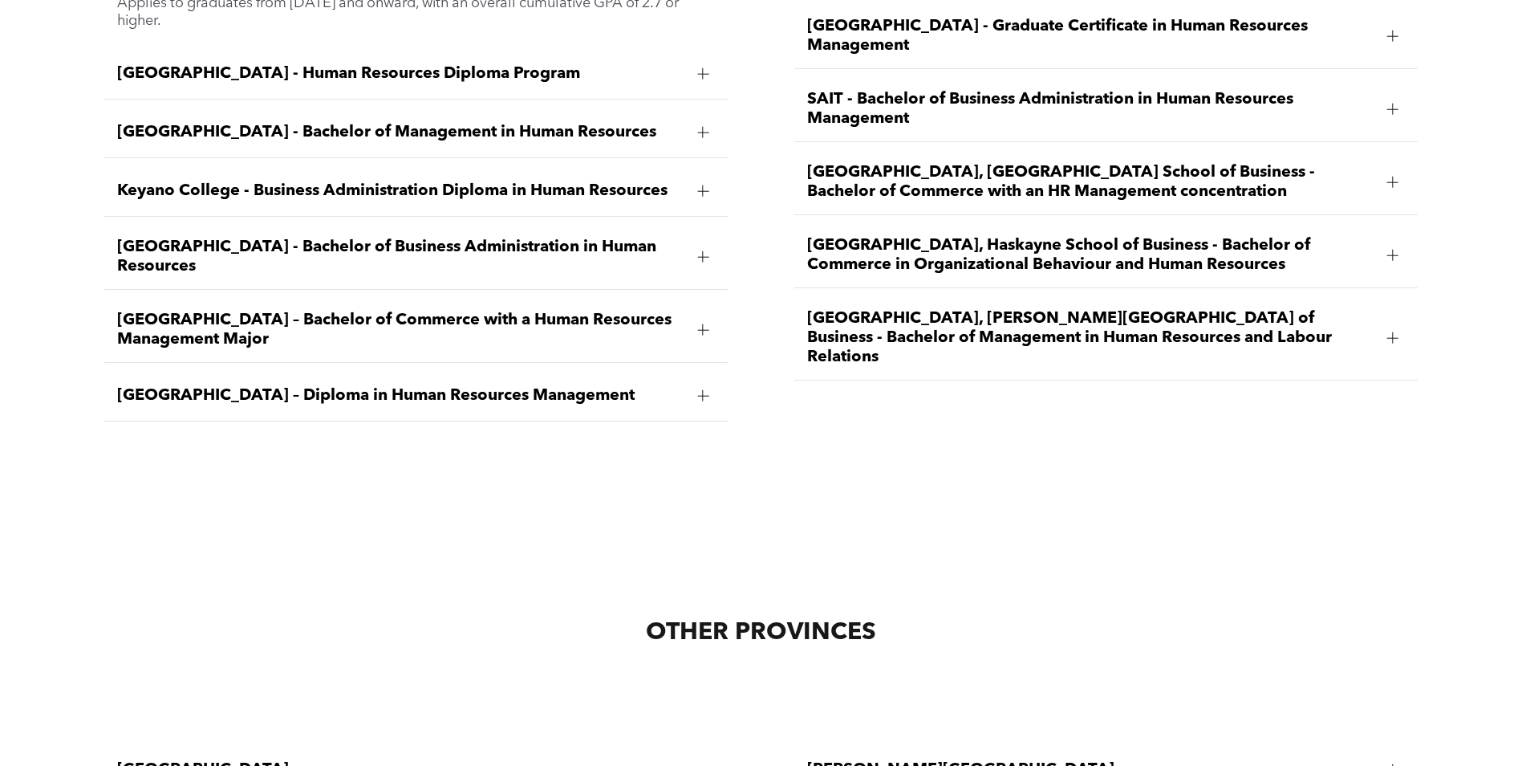
click at [689, 371] on div "[GEOGRAPHIC_DATA] – Diploma in Human Resources Management" at bounding box center [416, 396] width 624 height 51
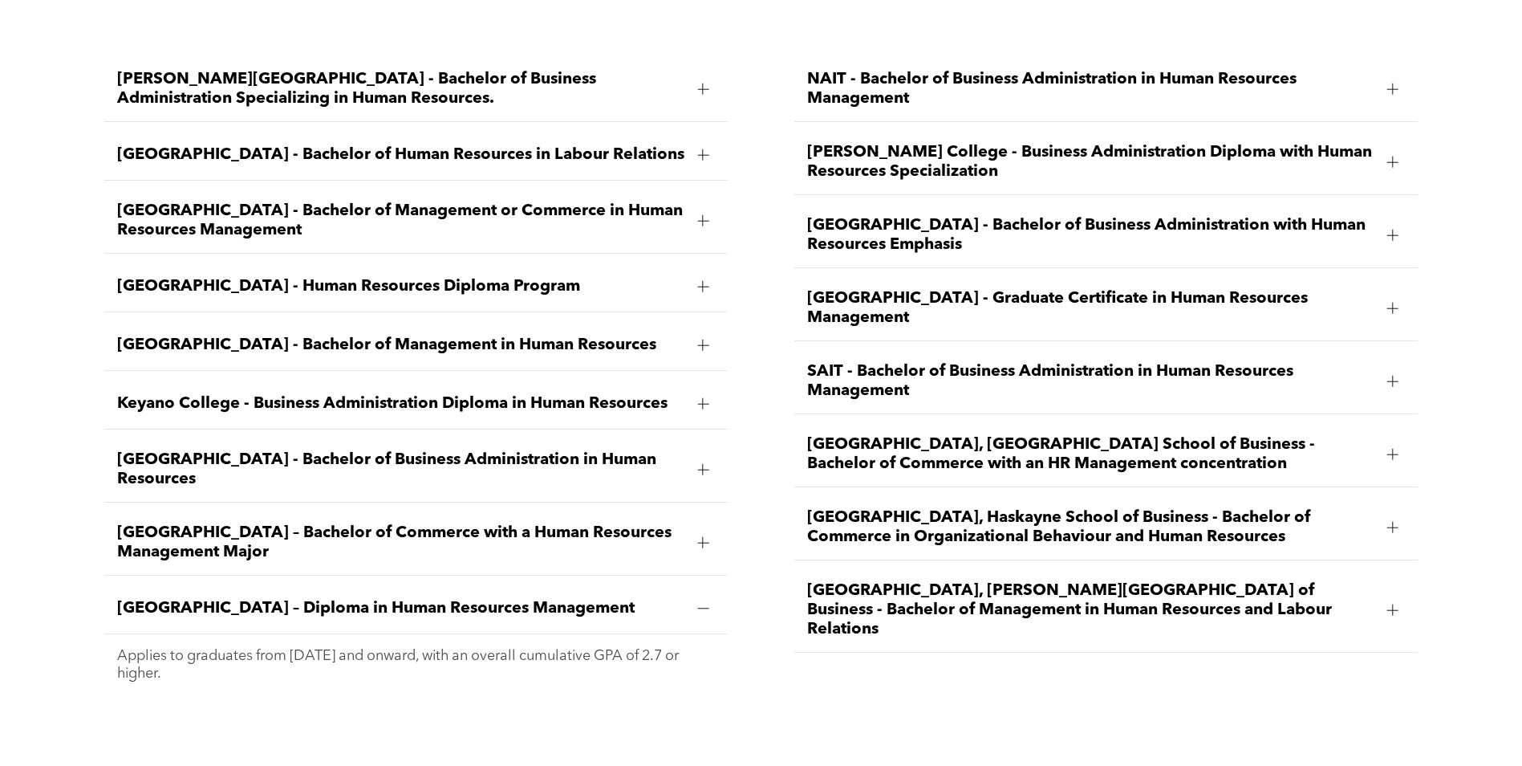
scroll to position [2428, 0]
